Goal: Task Accomplishment & Management: Manage account settings

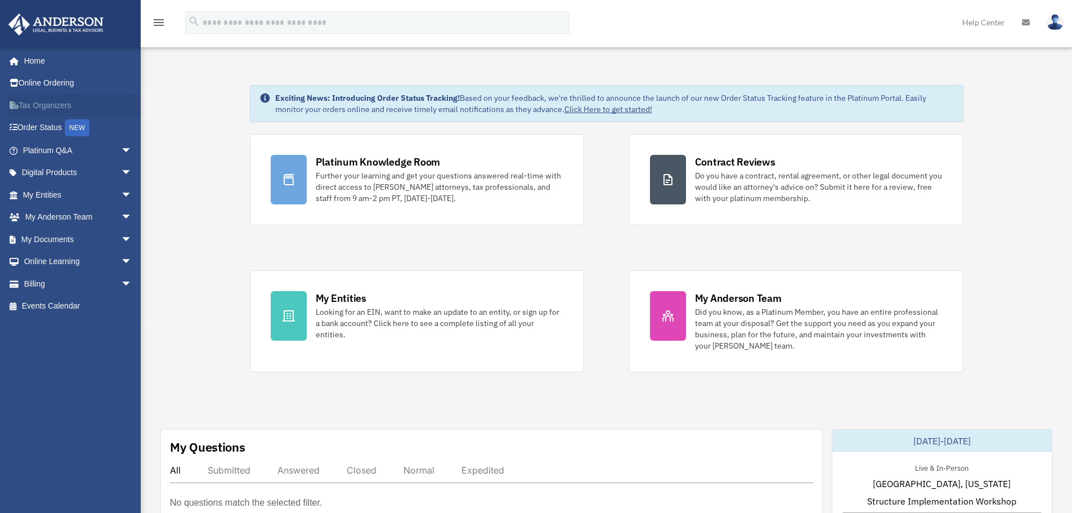
click at [44, 105] on link "Tax Organizers" at bounding box center [78, 105] width 141 height 23
click at [51, 216] on link "My [PERSON_NAME] Team arrow_drop_down" at bounding box center [78, 217] width 141 height 23
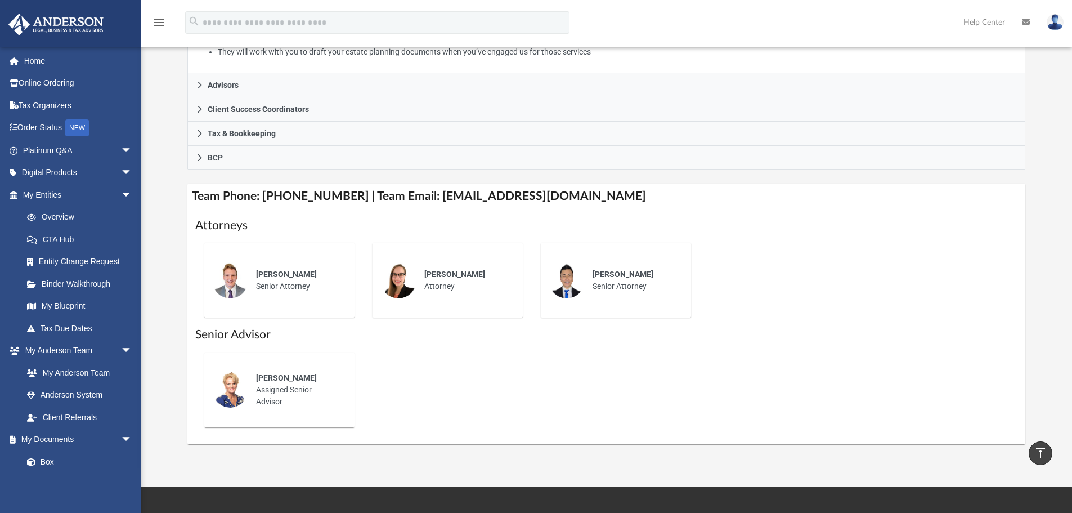
scroll to position [289, 0]
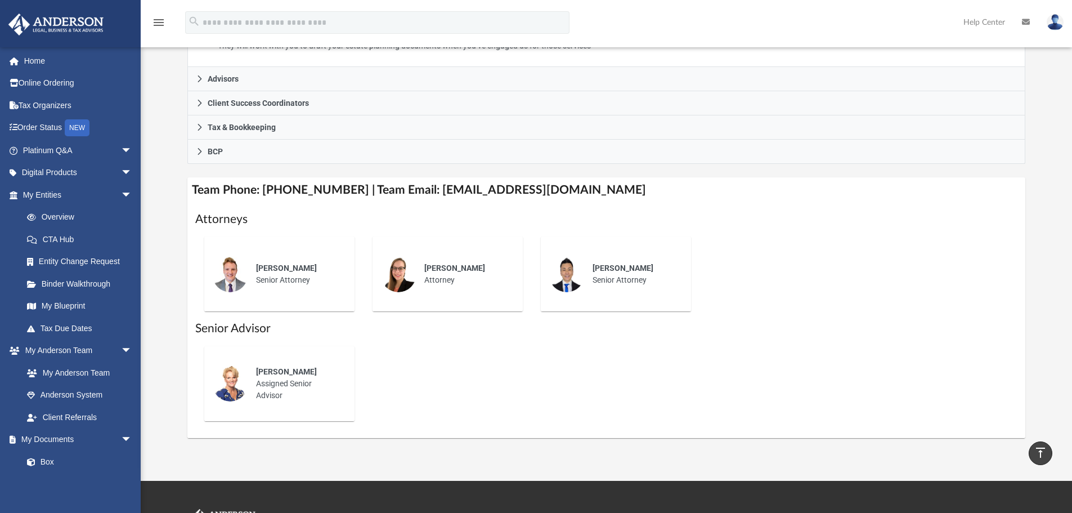
click at [226, 381] on img at bounding box center [230, 383] width 36 height 36
click at [229, 382] on img at bounding box center [230, 383] width 36 height 36
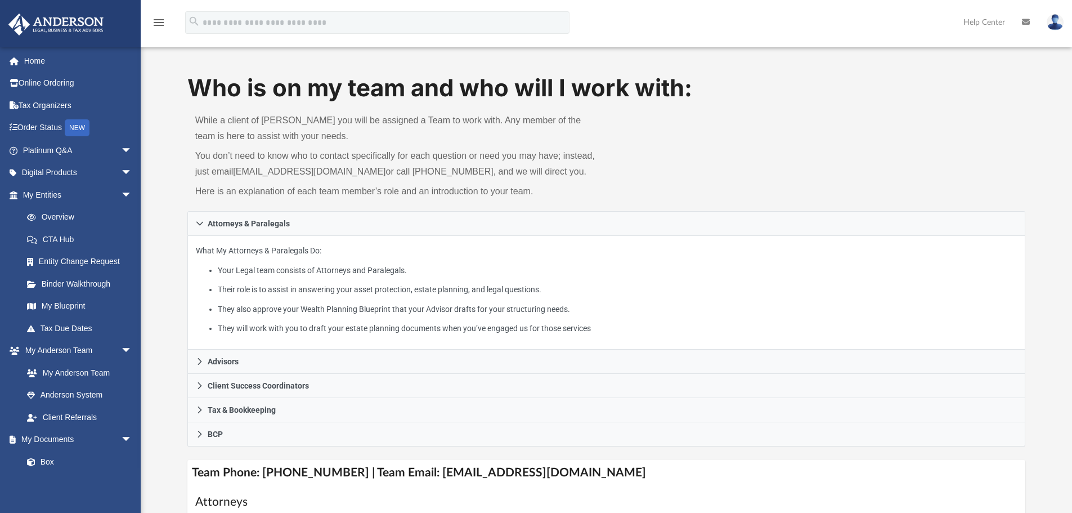
scroll to position [6, 0]
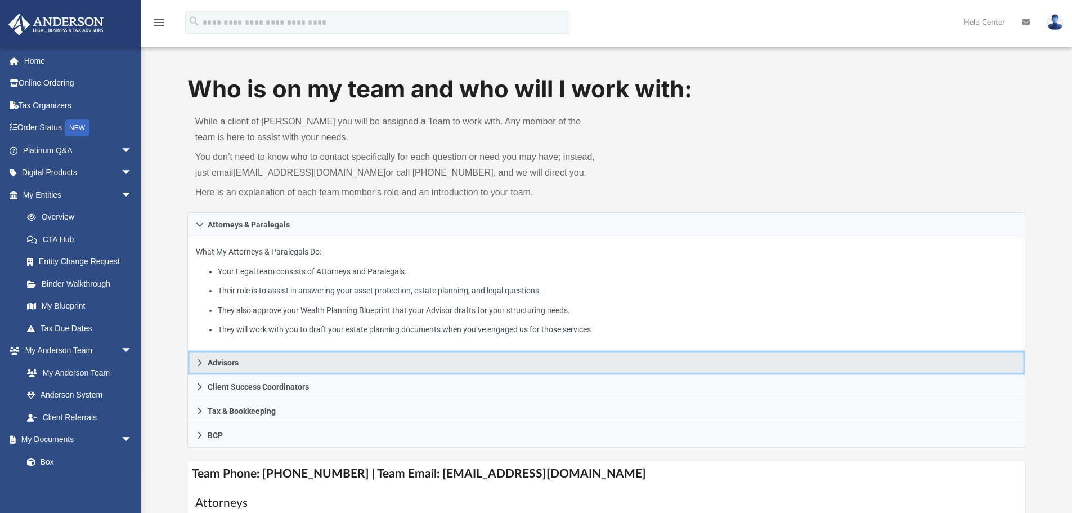
click at [199, 362] on icon at bounding box center [200, 363] width 8 height 8
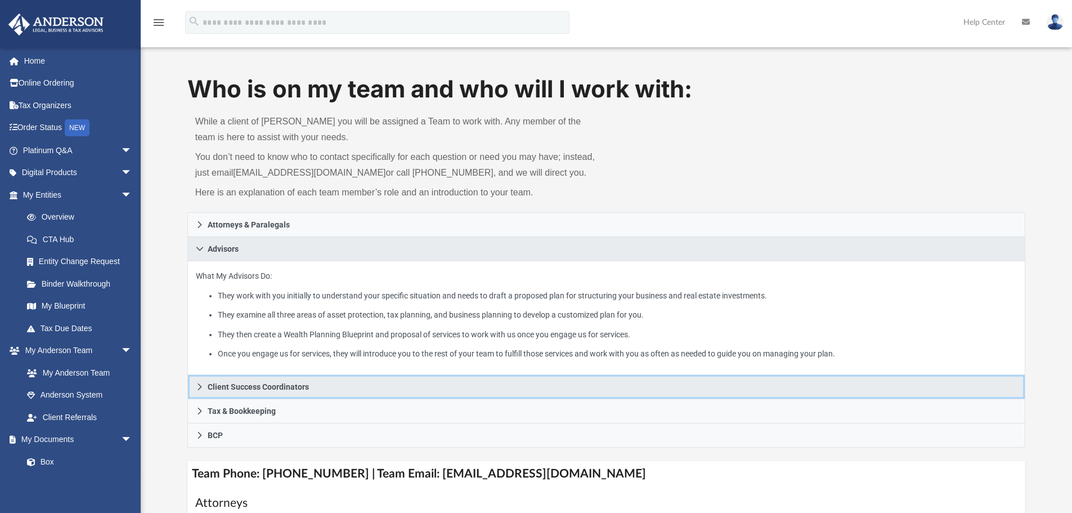
click at [198, 386] on icon at bounding box center [200, 387] width 8 height 8
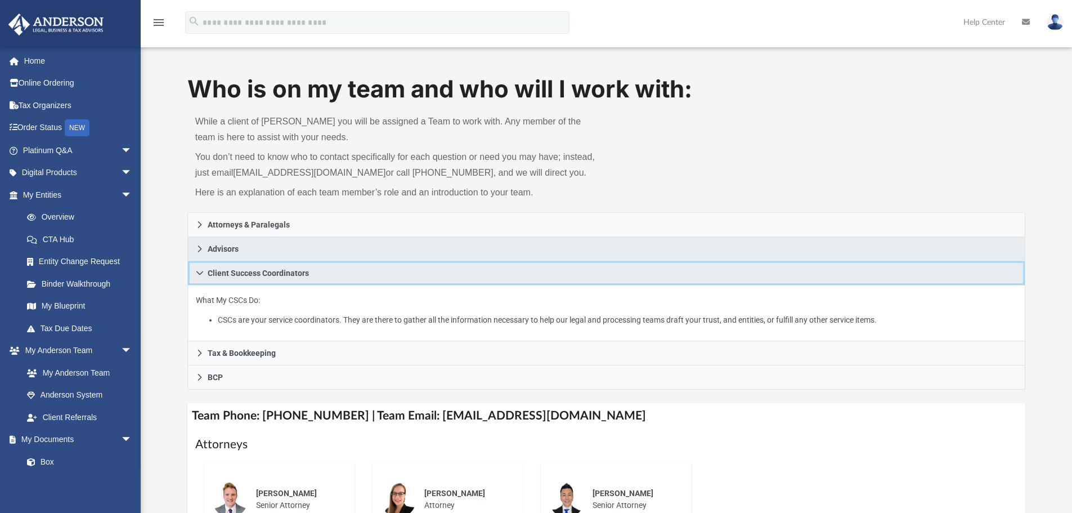
click at [198, 275] on icon at bounding box center [200, 273] width 8 height 8
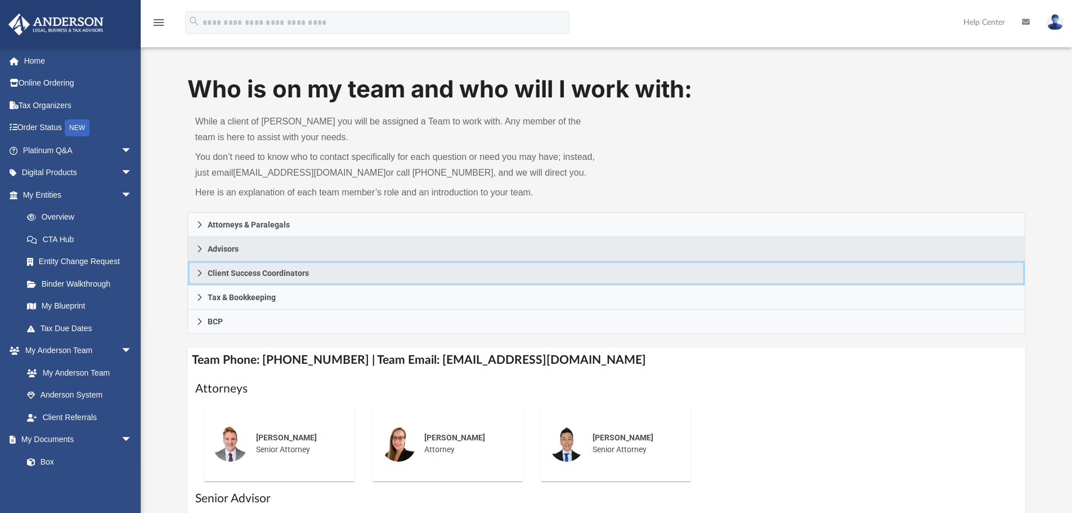
click at [198, 275] on icon at bounding box center [200, 273] width 8 height 8
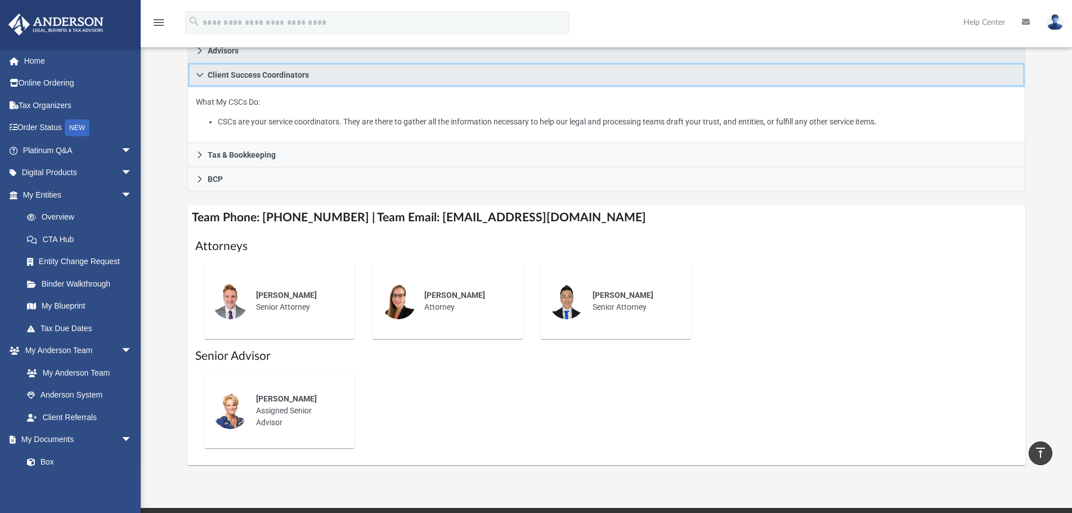
scroll to position [205, 0]
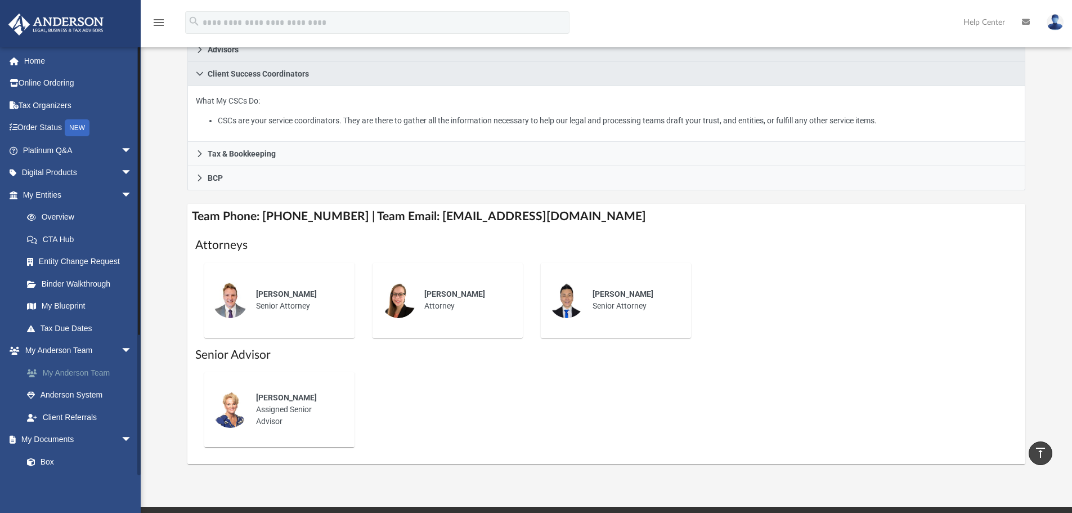
click at [60, 371] on link "My Anderson Team" at bounding box center [82, 372] width 133 height 23
click at [64, 396] on link "Anderson System" at bounding box center [82, 395] width 133 height 23
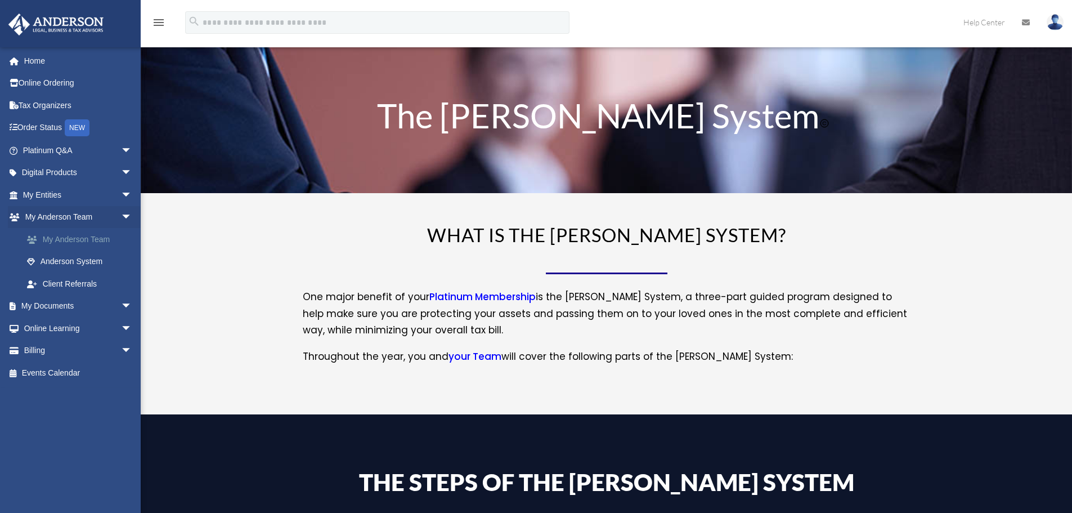
click at [73, 240] on link "My Anderson Team" at bounding box center [82, 239] width 133 height 23
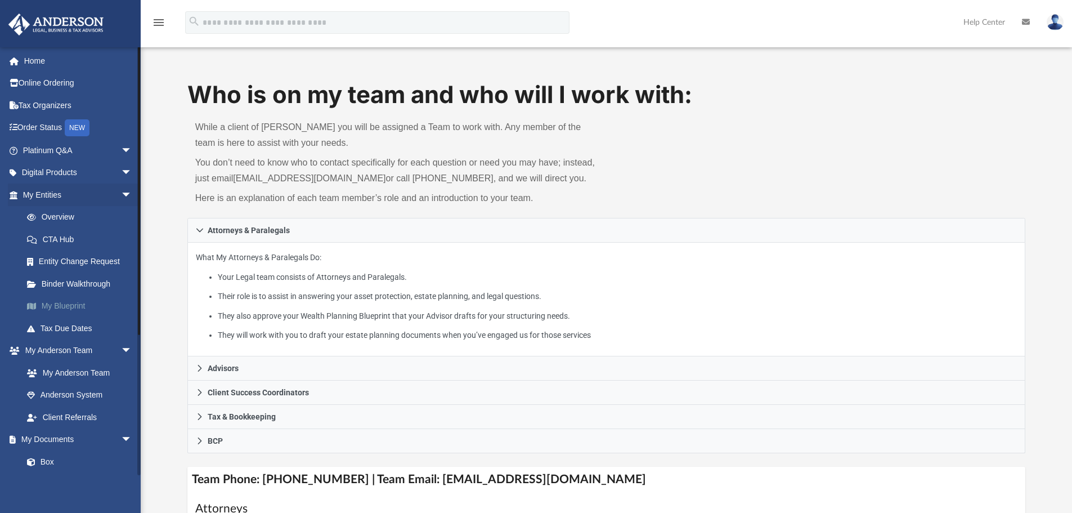
click at [49, 305] on link "My Blueprint" at bounding box center [82, 306] width 133 height 23
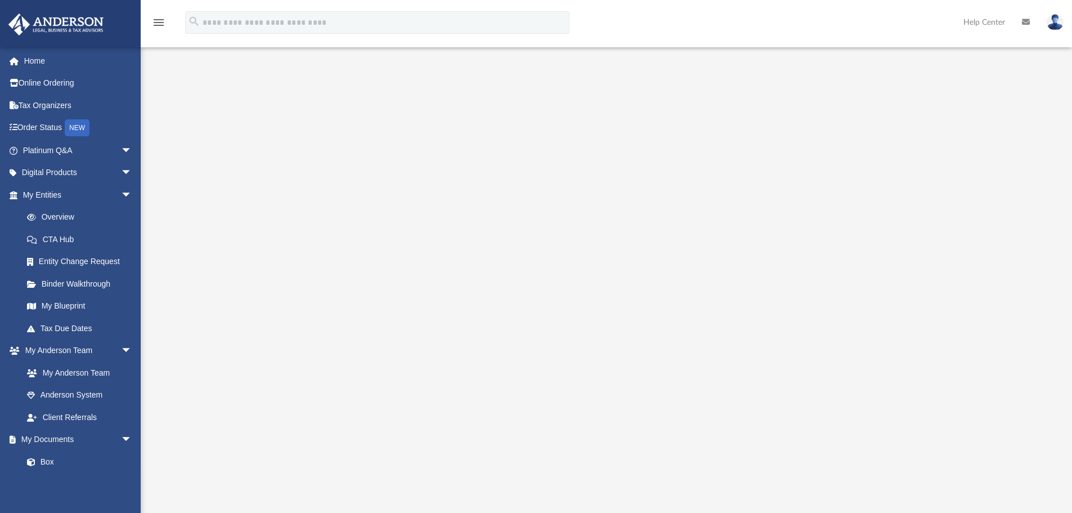
click at [970, 169] on div at bounding box center [606, 303] width 839 height 450
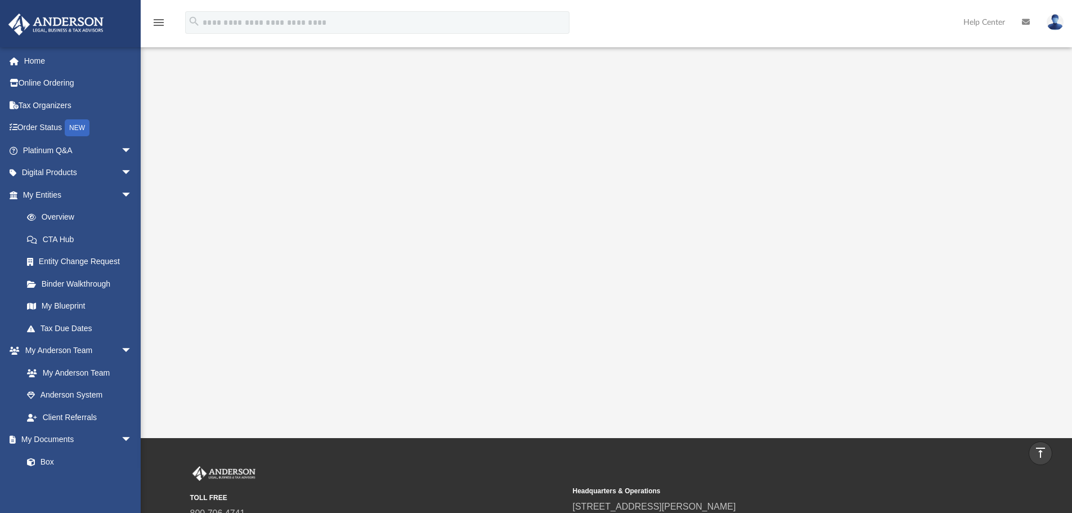
scroll to position [132, 0]
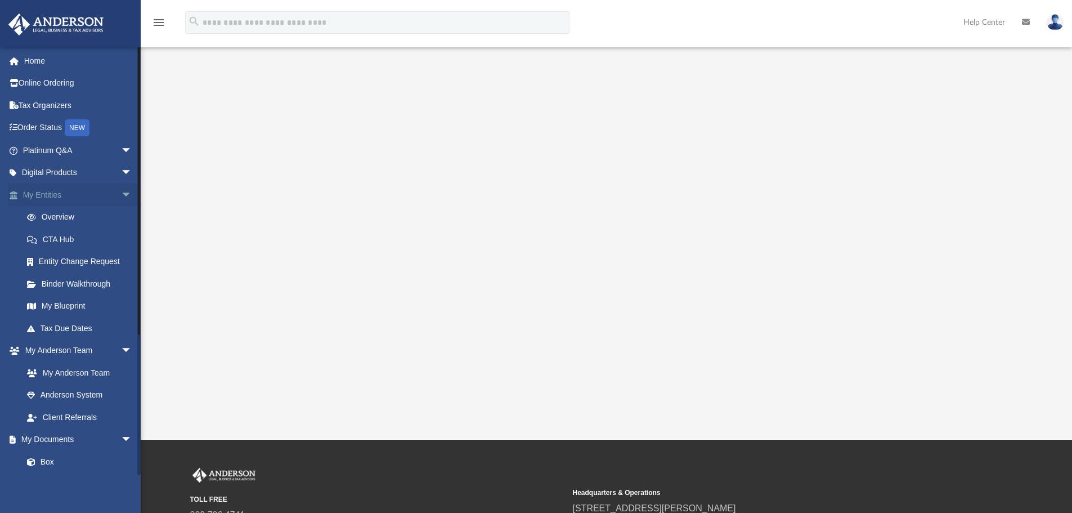
click at [121, 194] on span "arrow_drop_down" at bounding box center [132, 194] width 23 height 23
click at [121, 194] on span "arrow_drop_up" at bounding box center [132, 194] width 23 height 23
click at [78, 394] on link "Anderson System" at bounding box center [82, 395] width 133 height 23
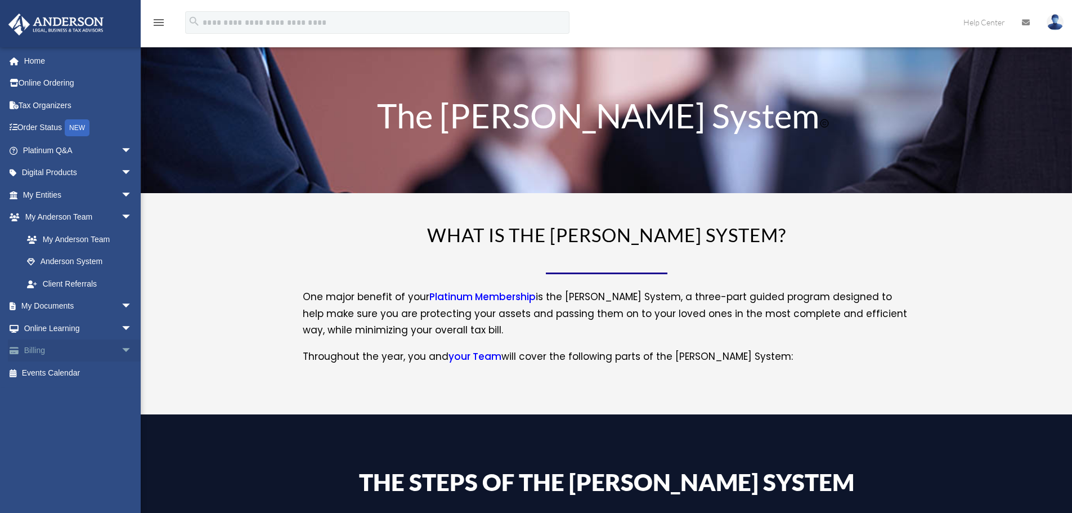
click at [38, 351] on link "Billing arrow_drop_down" at bounding box center [78, 350] width 141 height 23
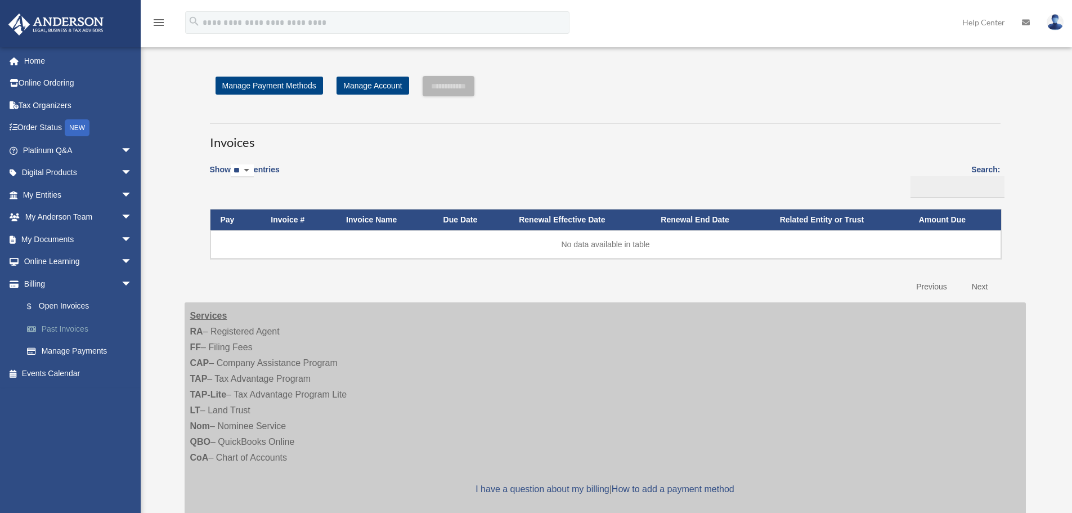
click at [50, 328] on link "Past Invoices" at bounding box center [82, 328] width 133 height 23
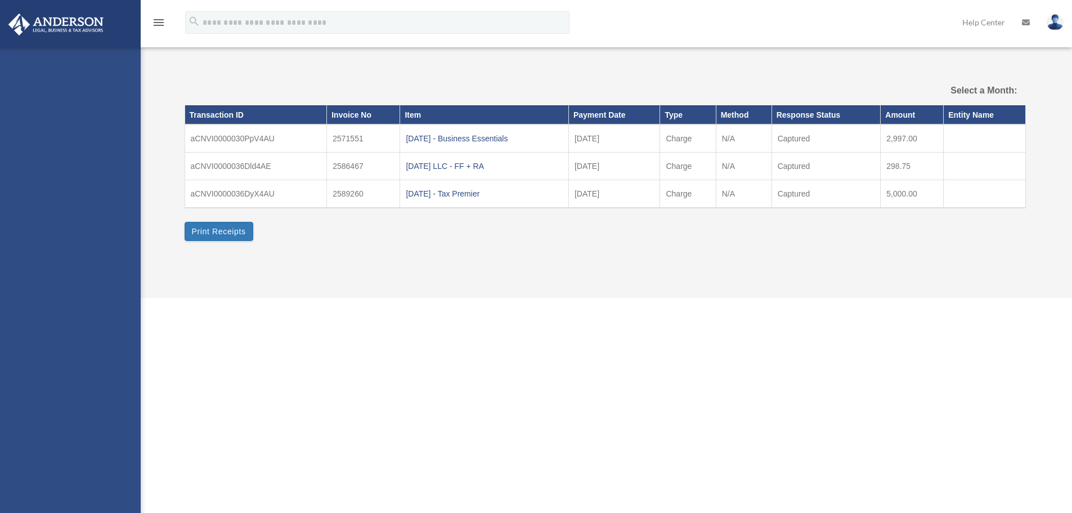
select select
